Goal: Task Accomplishment & Management: Manage account settings

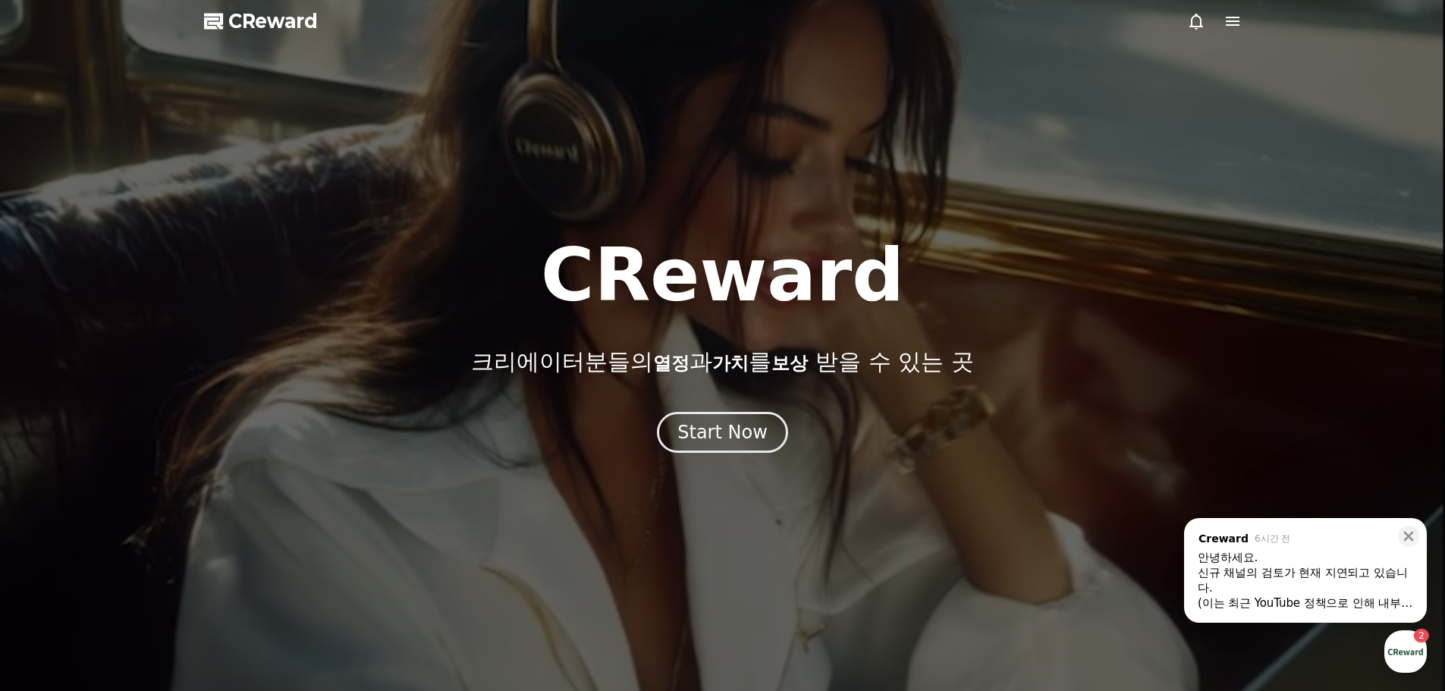
click at [1236, 24] on icon at bounding box center [1233, 21] width 14 height 9
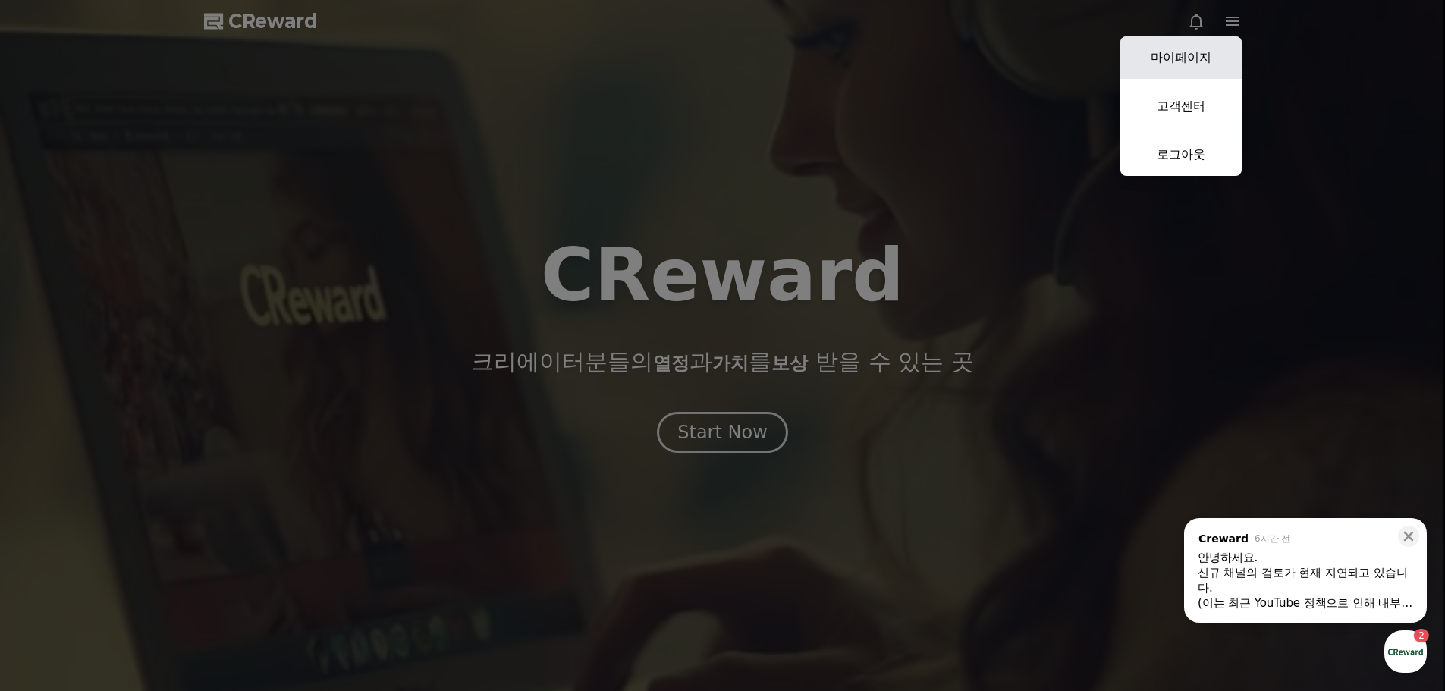
click at [1196, 71] on link "마이페이지" at bounding box center [1180, 57] width 121 height 42
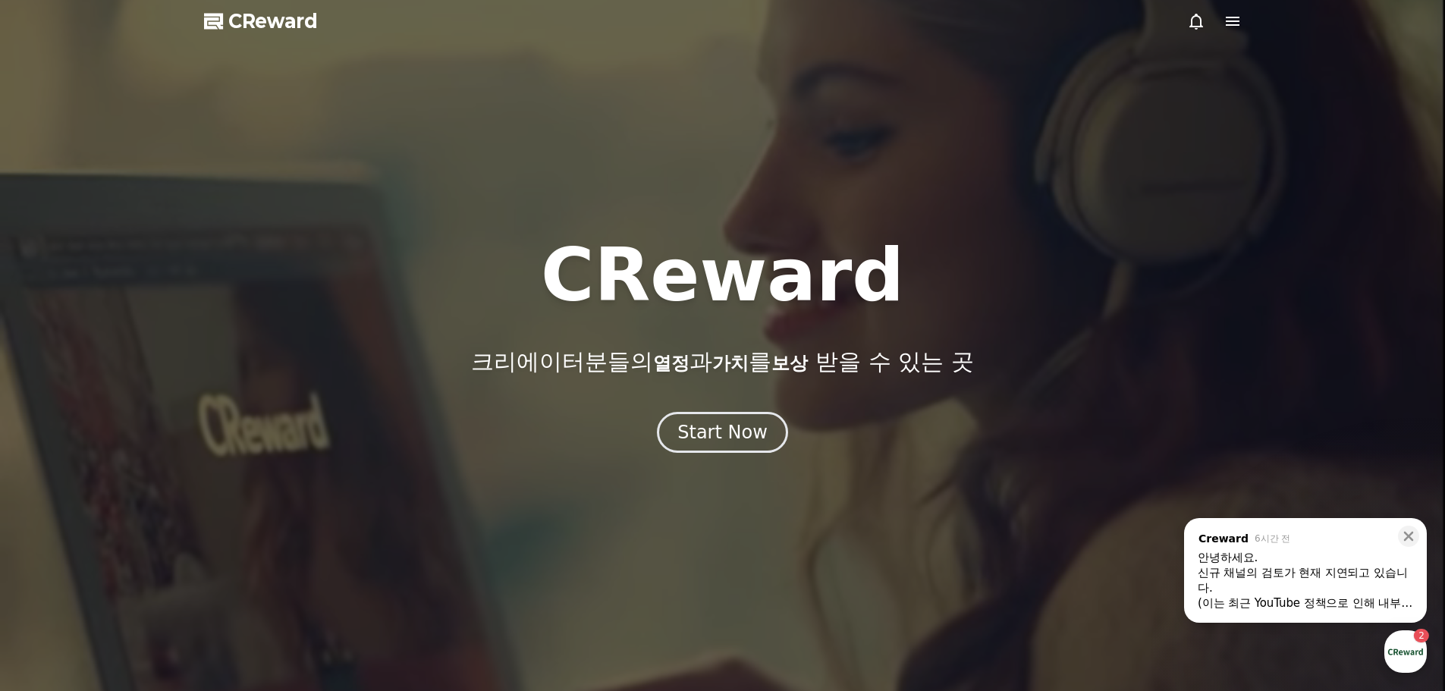
select select "**********"
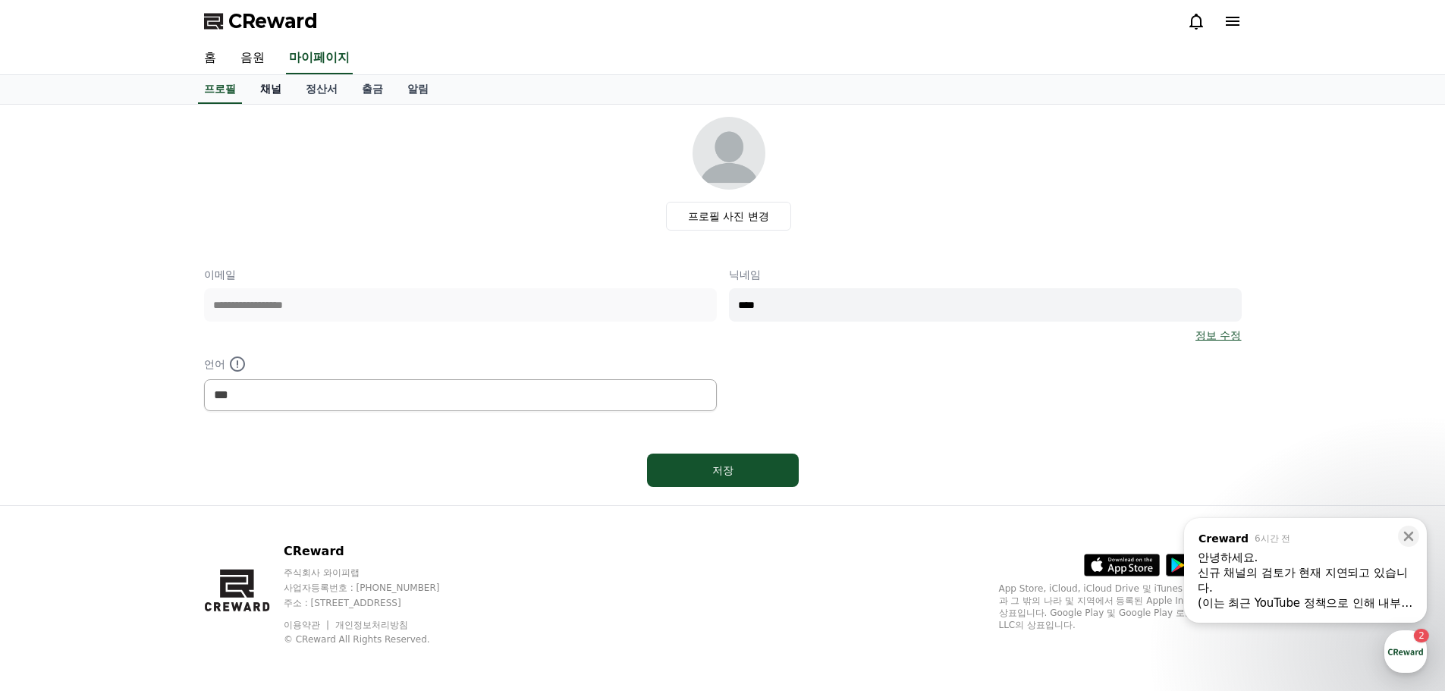
click at [277, 92] on link "채널" at bounding box center [271, 89] width 46 height 29
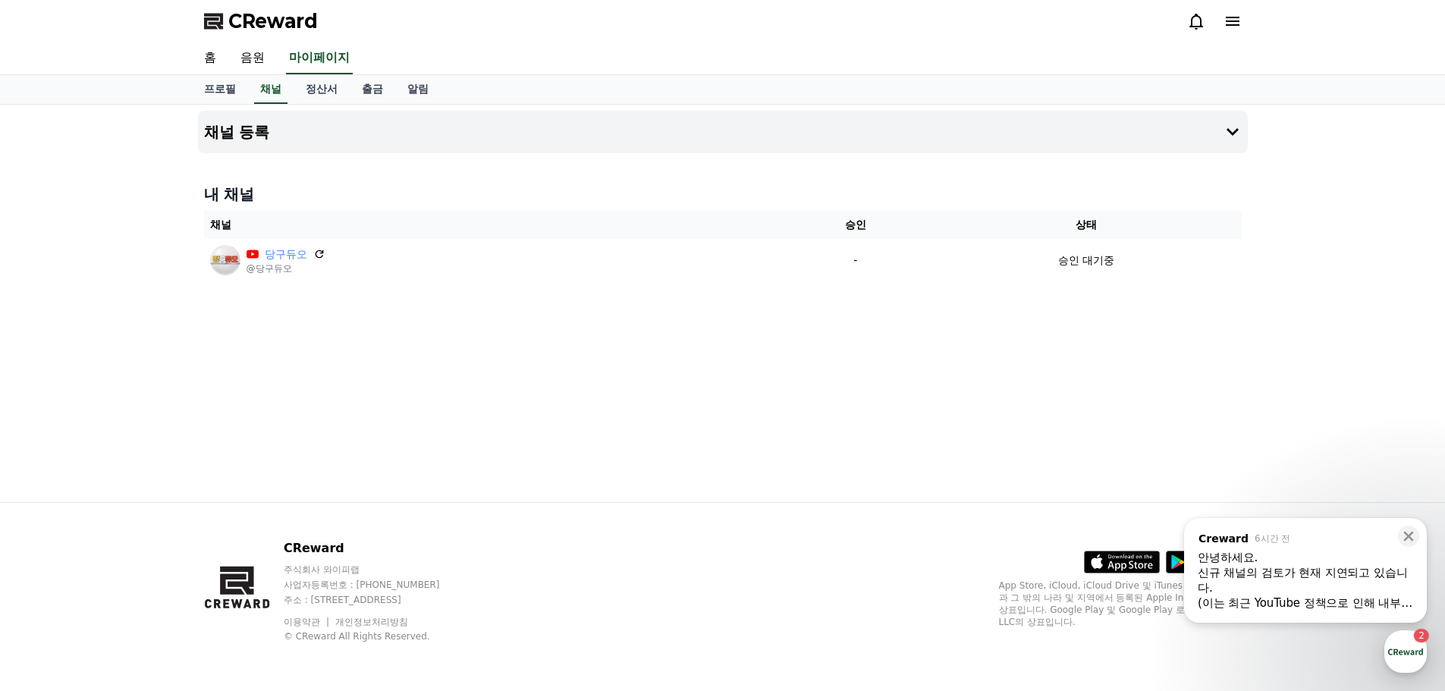
click at [1299, 564] on div "안녕하세요." at bounding box center [1305, 557] width 215 height 15
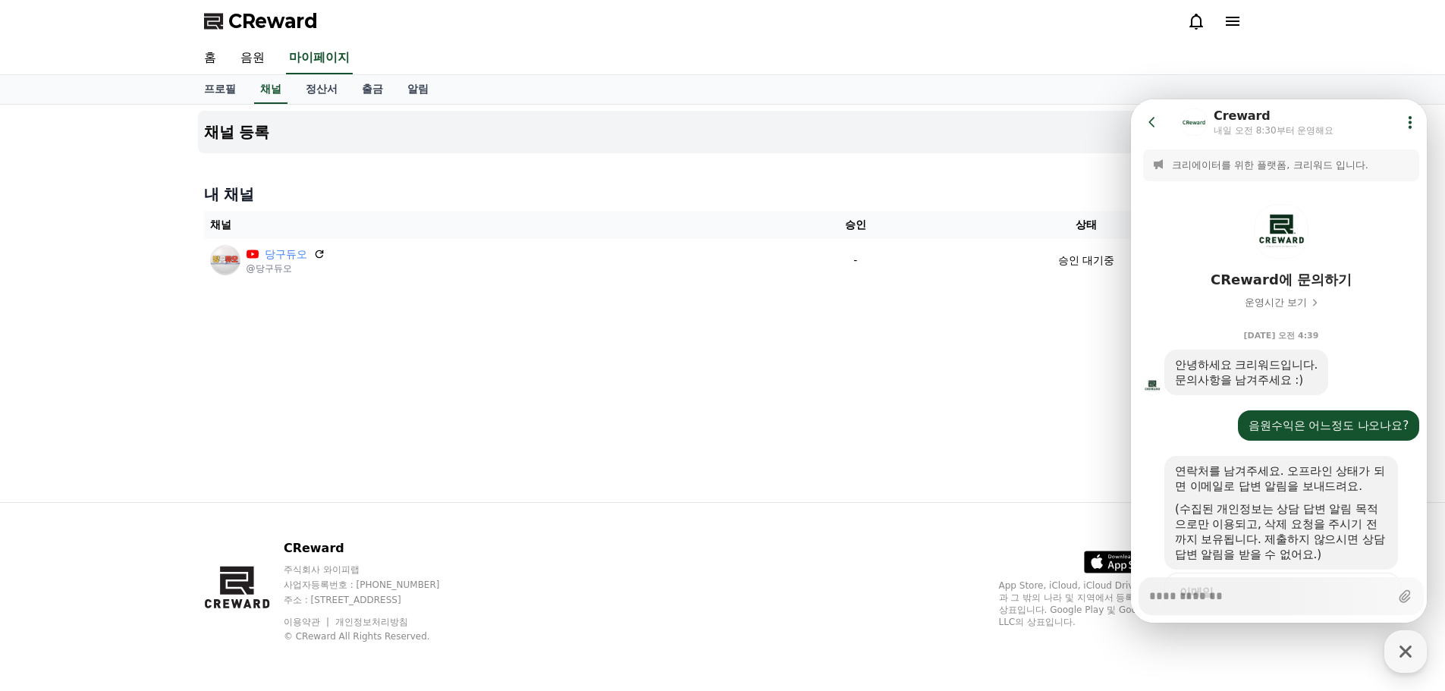
scroll to position [1162, 0]
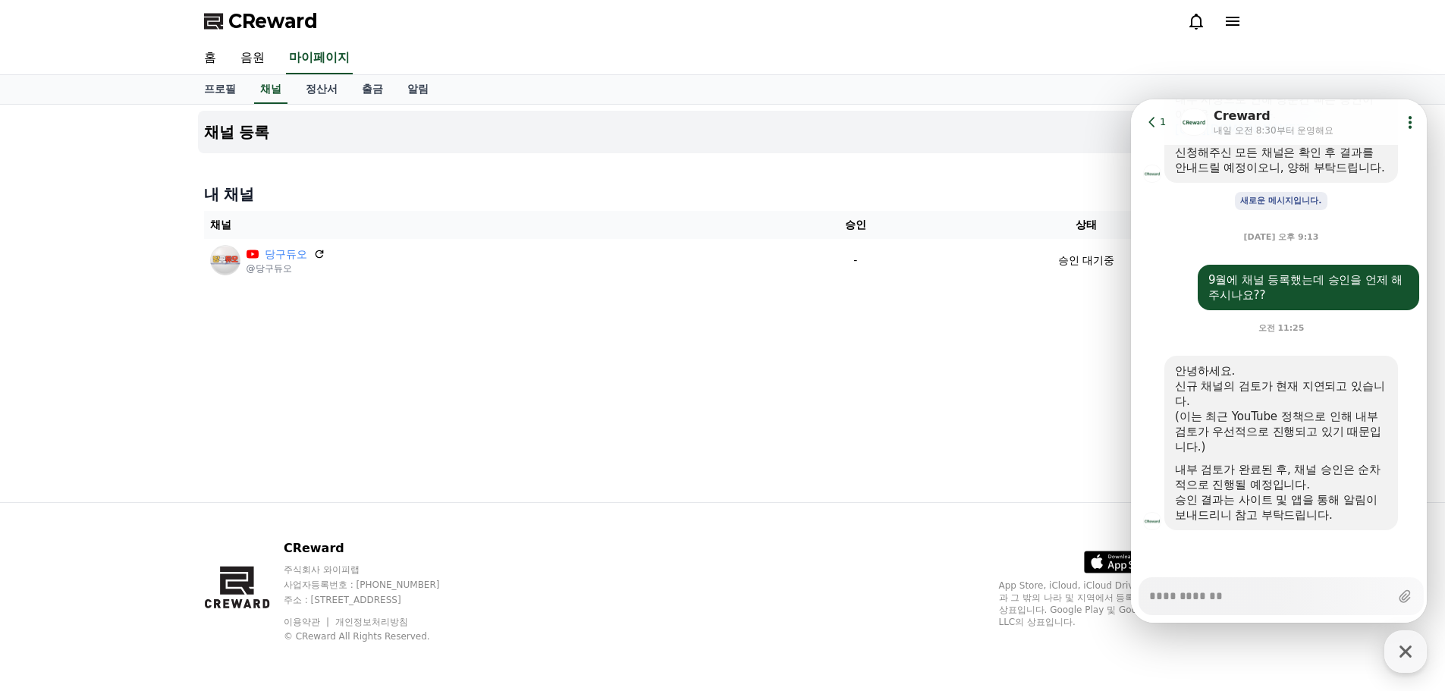
type textarea "*"
